Goal: Use online tool/utility: Utilize a website feature to perform a specific function

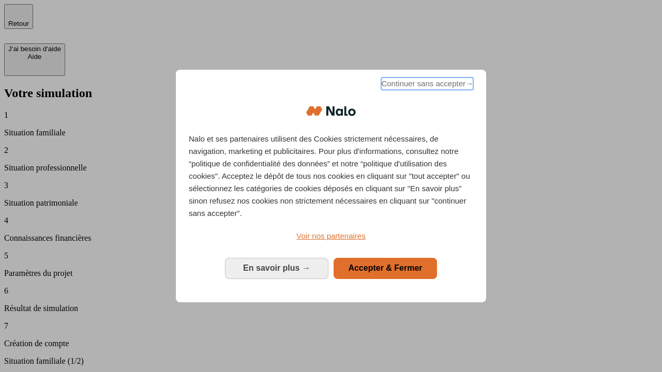
click at [426, 85] on span "Continuer sans accepter →" at bounding box center [427, 84] width 92 height 12
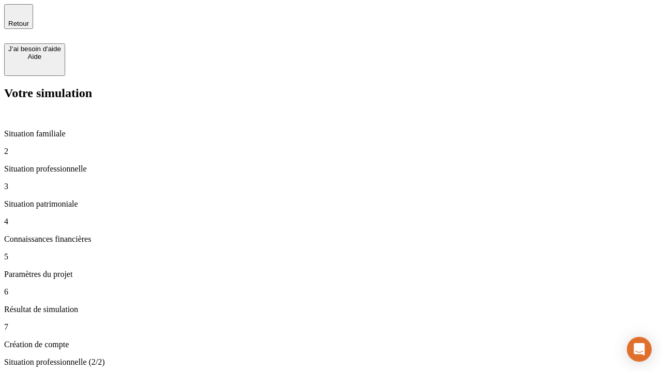
type input "30 000"
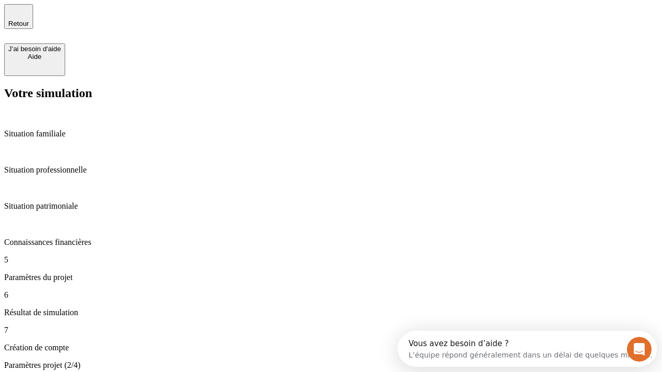
scroll to position [9, 0]
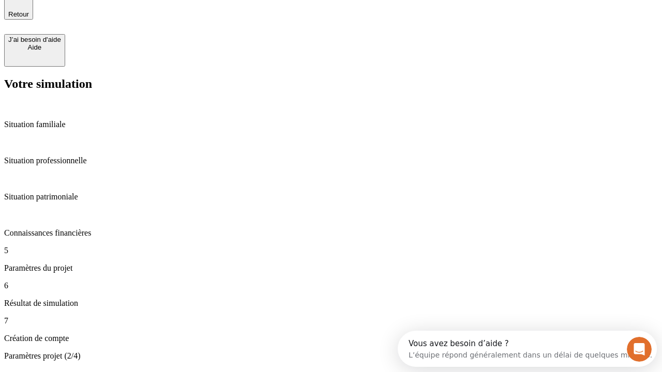
type input "25"
type input "1 000"
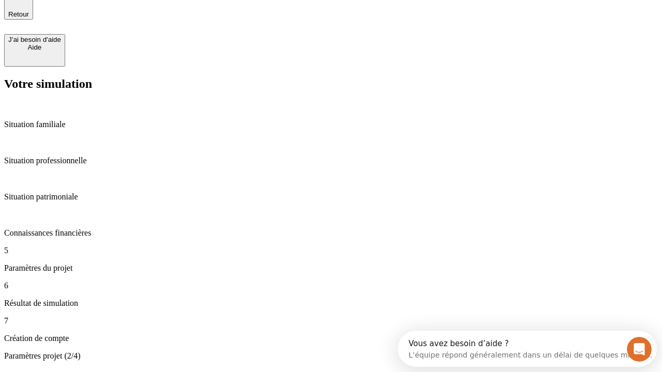
type input "640"
